Goal: Navigation & Orientation: Understand site structure

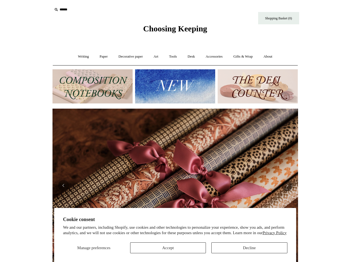
scroll to position [0, 431]
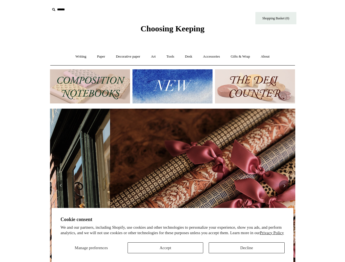
click at [91, 248] on span "Manage preferences" at bounding box center [91, 248] width 33 height 4
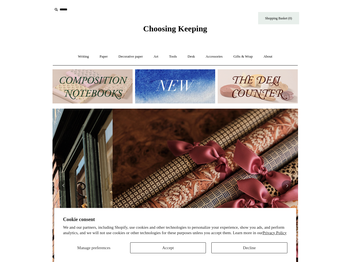
scroll to position [0, 0]
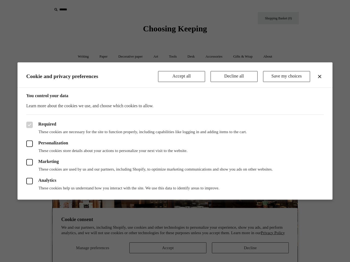
click at [165, 248] on div at bounding box center [175, 131] width 350 height 262
click at [247, 248] on div at bounding box center [175, 131] width 350 height 262
click at [84, 10] on div at bounding box center [175, 131] width 350 height 262
click at [172, 86] on header "Cookie and privacy preferences Accept all Decline all Save my choices" at bounding box center [174, 74] width 315 height 25
click at [173, 183] on label "Analytics" at bounding box center [174, 181] width 297 height 7
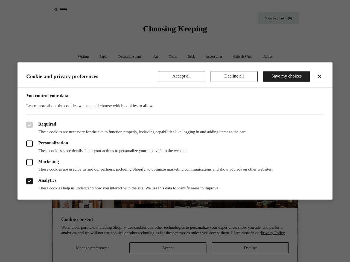
click at [87, 183] on label "Analytics" at bounding box center [174, 181] width 297 height 7
click at [87, 186] on div "Analytics These cookies help us understand how you interact with the site. We u…" at bounding box center [174, 181] width 297 height 19
click at [259, 186] on div "Analytics These cookies help us understand how you interact with the site. We u…" at bounding box center [174, 181] width 297 height 19
